Goal: Information Seeking & Learning: Find specific fact

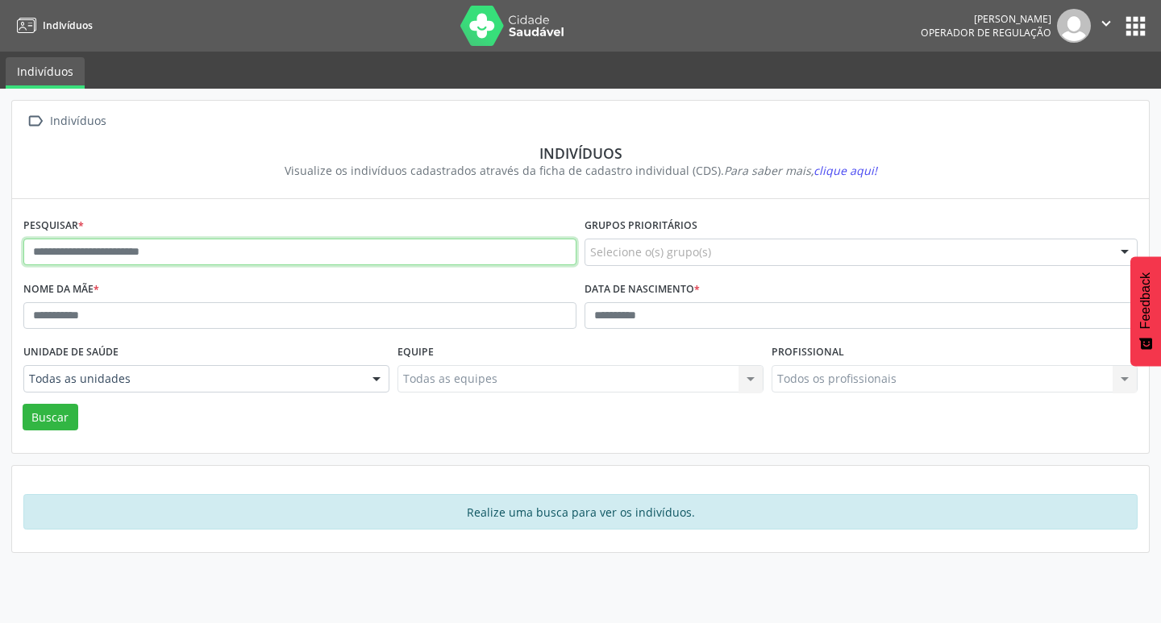
click at [247, 254] on input "text" at bounding box center [299, 252] width 553 height 27
type input "**********"
click at [23, 404] on button "Buscar" at bounding box center [51, 417] width 56 height 27
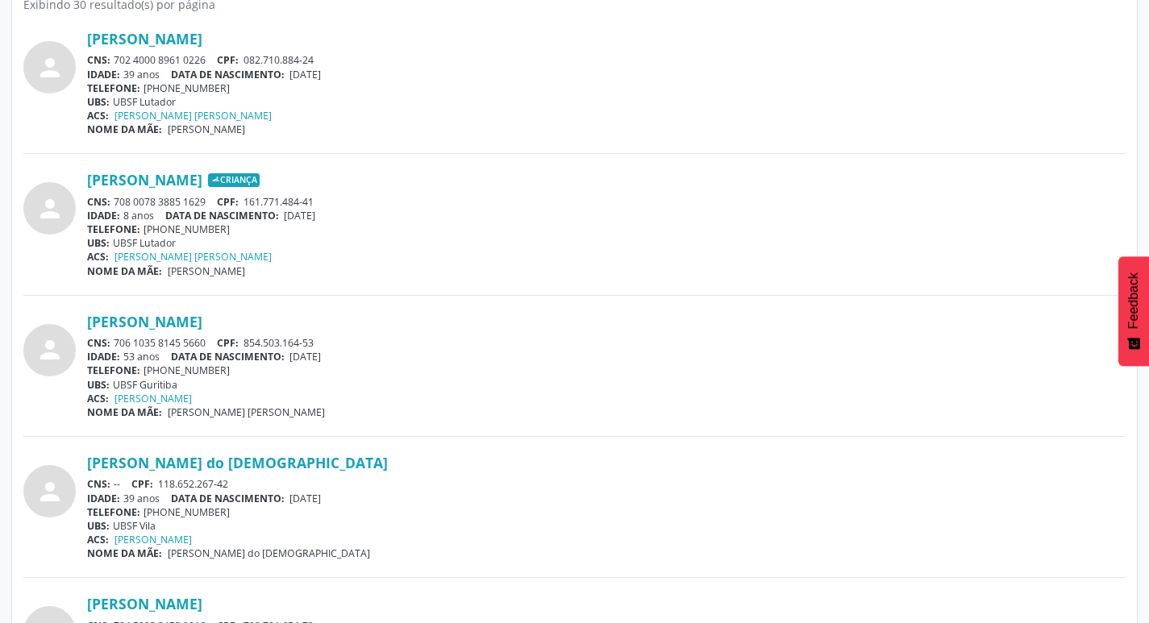
scroll to position [472, 0]
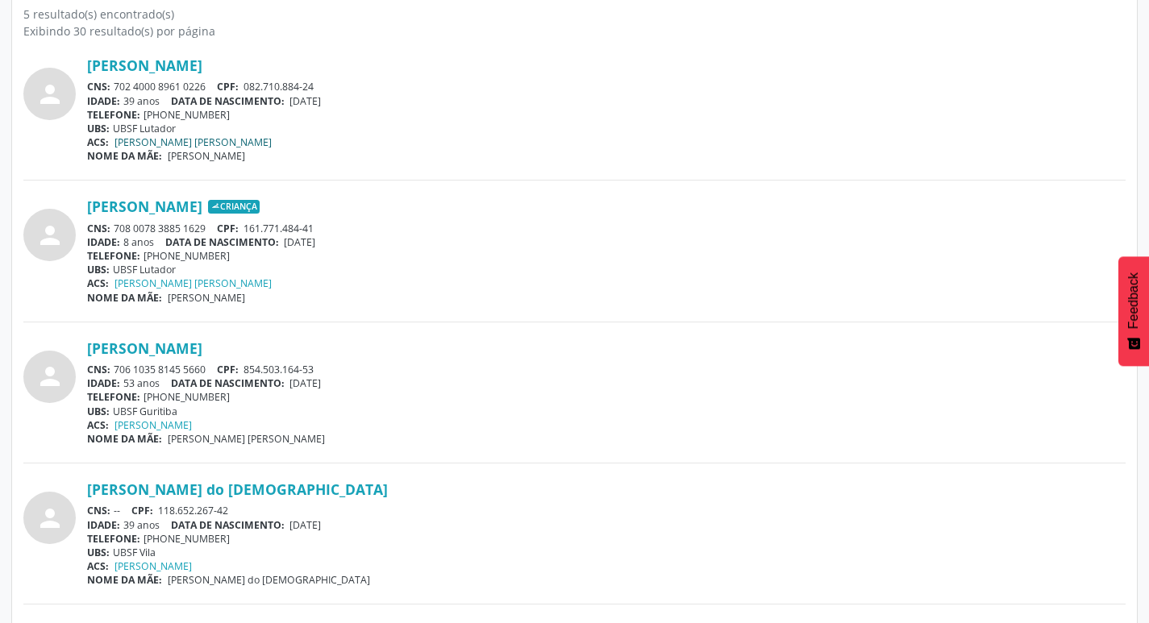
click at [180, 140] on link "[PERSON_NAME] [PERSON_NAME]" at bounding box center [193, 143] width 157 height 14
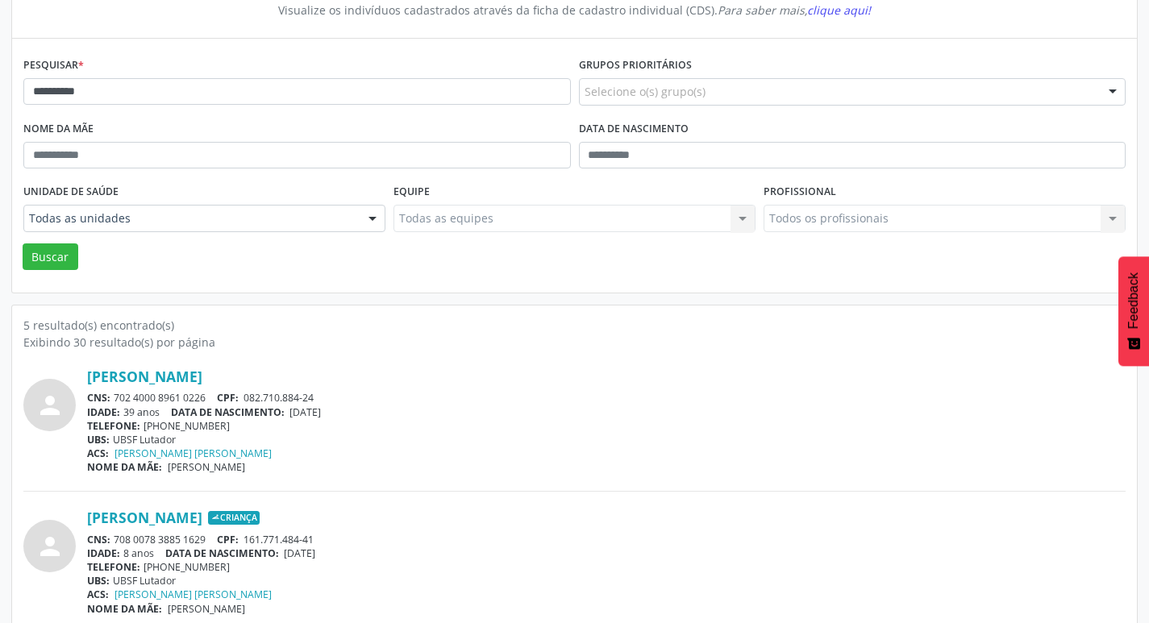
scroll to position [149, 0]
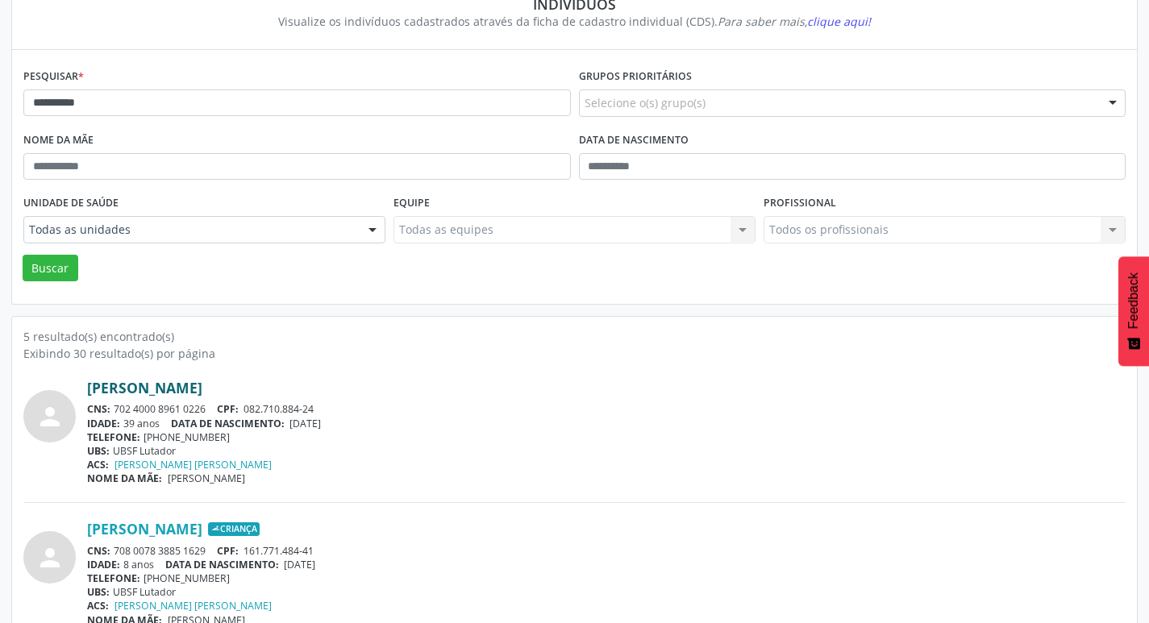
click at [202, 390] on link "[PERSON_NAME]" at bounding box center [144, 388] width 115 height 18
click at [202, 386] on link "[PERSON_NAME]" at bounding box center [144, 388] width 115 height 18
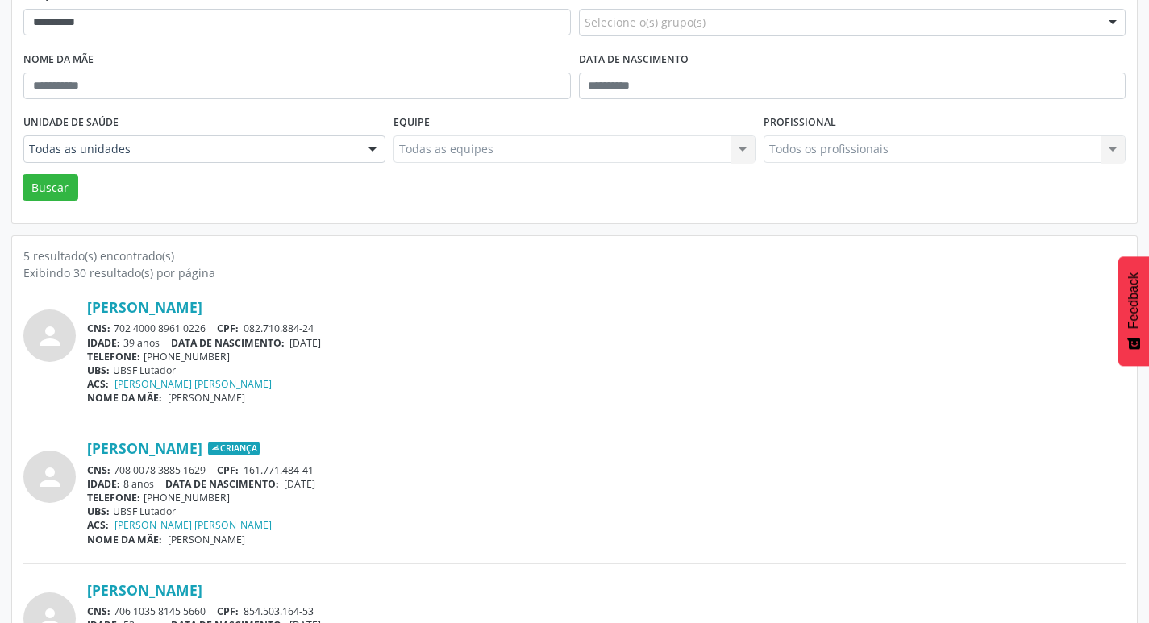
click at [115, 327] on div "CNS: 702 4000 8961 0226 CPF: 082.710.884-24" at bounding box center [606, 329] width 1039 height 14
click at [204, 324] on div "CNS: 702 4000 8961 0226 CPF: 082.710.884-24" at bounding box center [606, 329] width 1039 height 14
click at [206, 324] on div "CNS: 702 4000 8961 0226 CPF: 082.710.884-24" at bounding box center [606, 329] width 1039 height 14
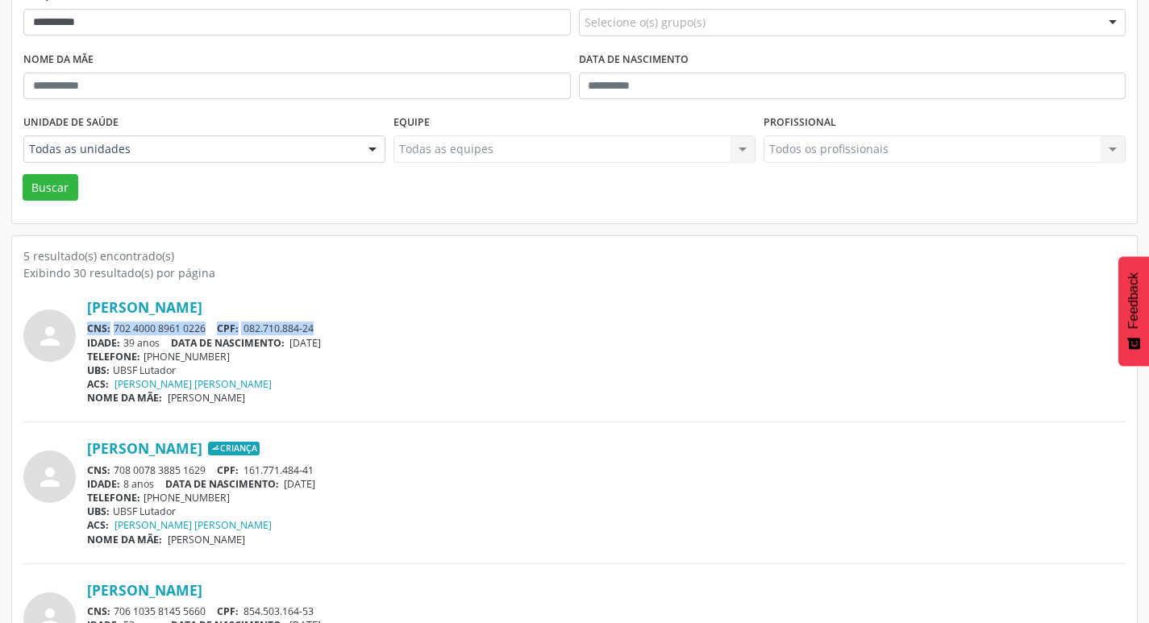
click at [198, 324] on div "CNS: 702 4000 8961 0226 CPF: 082.710.884-24" at bounding box center [606, 329] width 1039 height 14
drag, startPoint x: 115, startPoint y: 323, endPoint x: 205, endPoint y: 328, distance: 90.5
click at [205, 328] on div "CNS: 702 4000 8961 0226 CPF: 082.710.884-24" at bounding box center [606, 329] width 1039 height 14
copy div "702 4000 8961 0226"
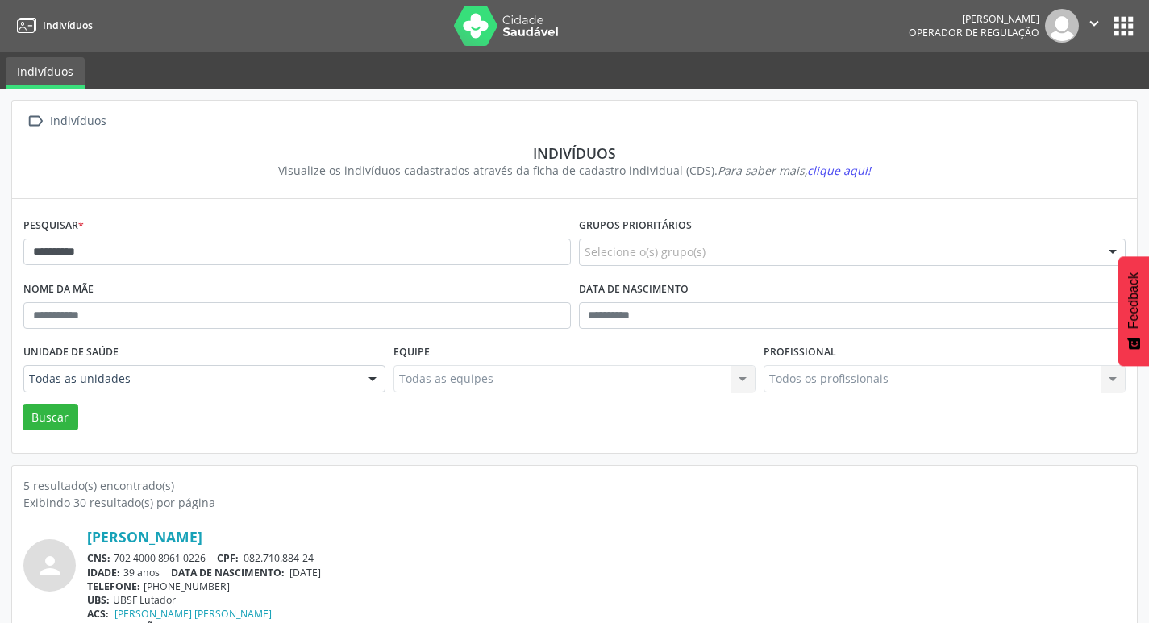
click at [1127, 15] on button "apps" at bounding box center [1124, 26] width 28 height 28
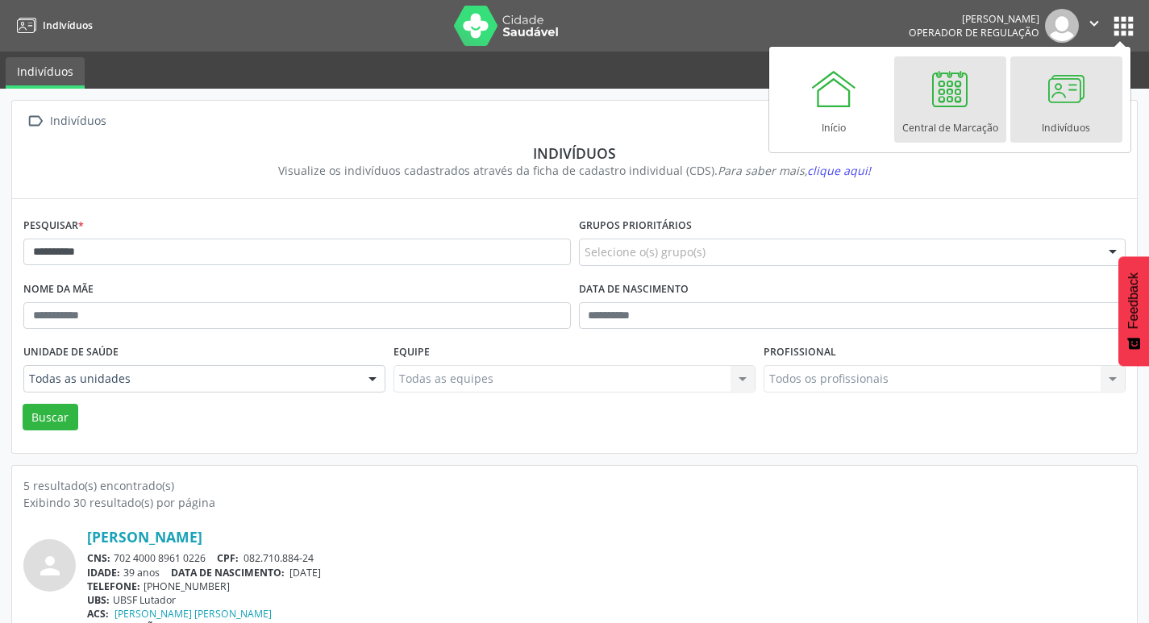
click at [949, 121] on div "Central de Marcação" at bounding box center [951, 124] width 96 height 22
